Goal: Find specific page/section: Find specific page/section

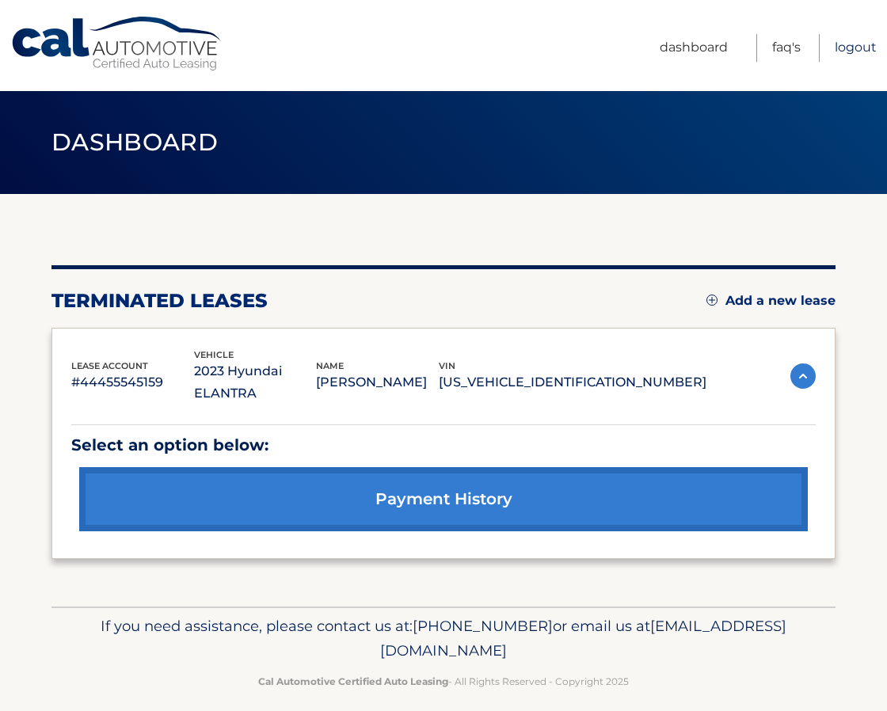
click at [851, 51] on link "Logout" at bounding box center [856, 48] width 42 height 28
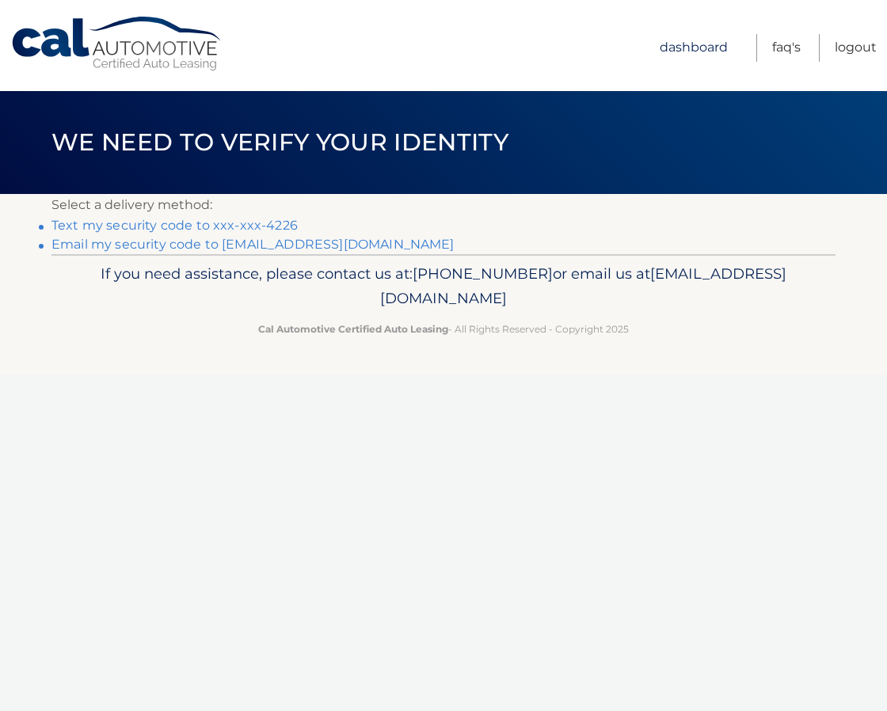
click at [711, 42] on link "Dashboard" at bounding box center [694, 48] width 68 height 28
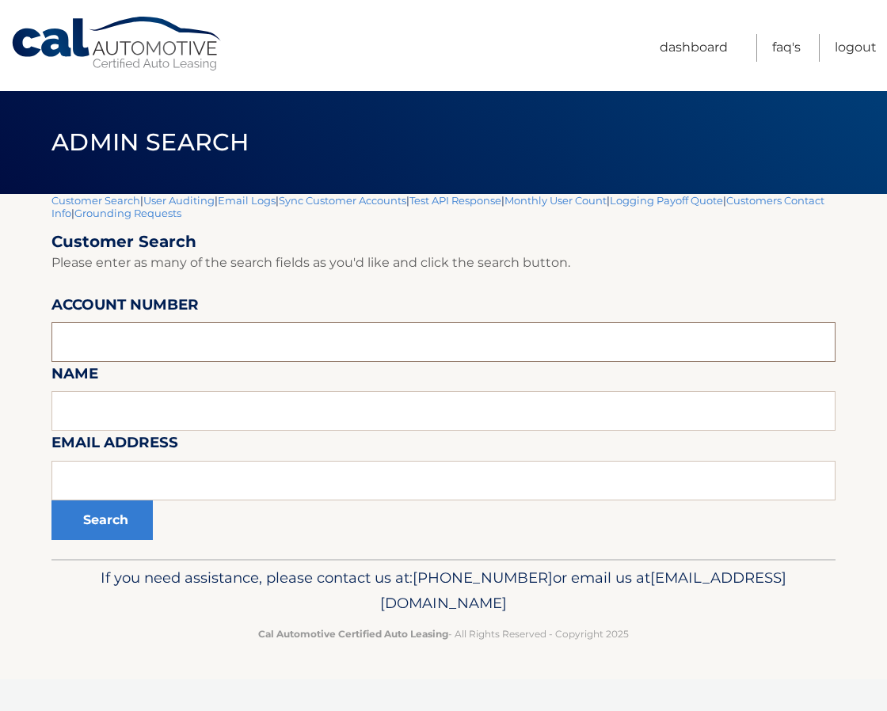
paste input "44455535770"
type input "44455535770"
click at [81, 532] on button "Search" at bounding box center [101, 521] width 101 height 40
